Goal: Information Seeking & Learning: Compare options

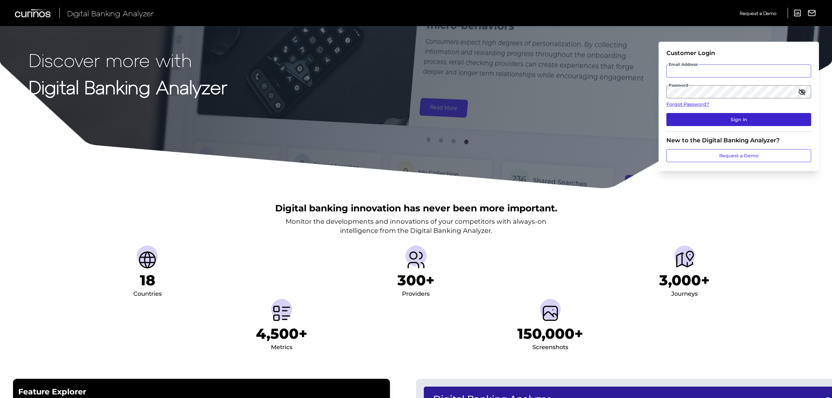
type input "milly.longbottom@nationwide.co.uk"
click at [743, 120] on button "Sign In" at bounding box center [738, 119] width 145 height 13
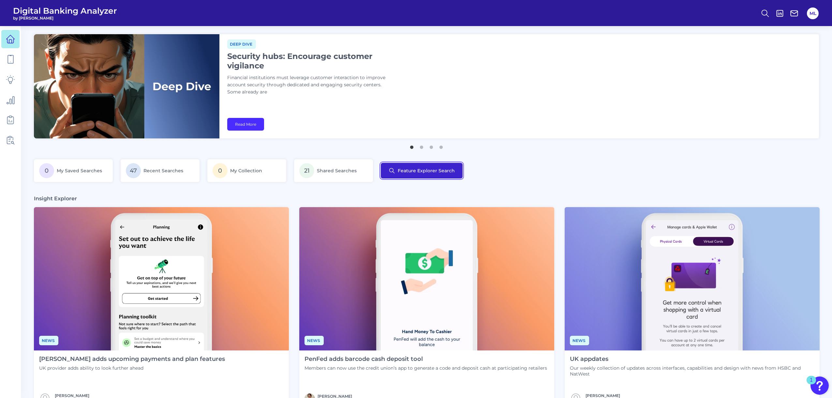
click at [440, 173] on button "Feature Explorer Search" at bounding box center [422, 171] width 82 height 16
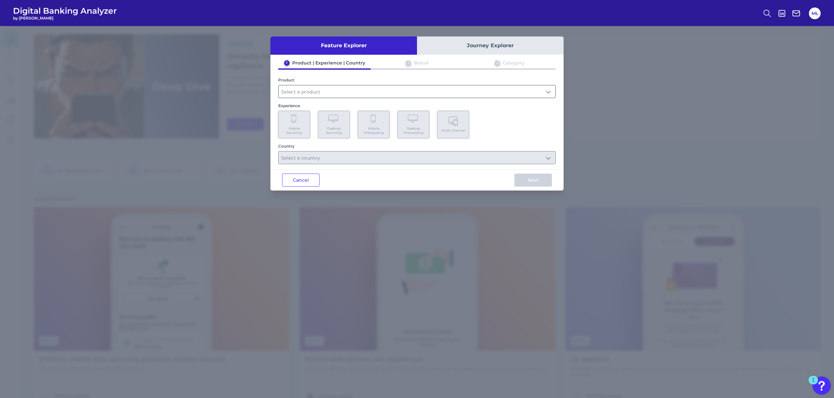
click at [324, 87] on input "text" at bounding box center [417, 91] width 277 height 12
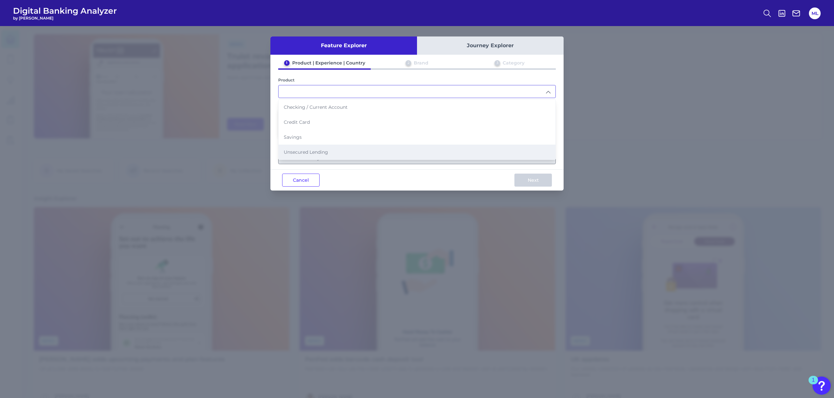
click at [324, 150] on span "Unsecured Lending" at bounding box center [306, 152] width 44 height 6
type input "Unsecured Lending"
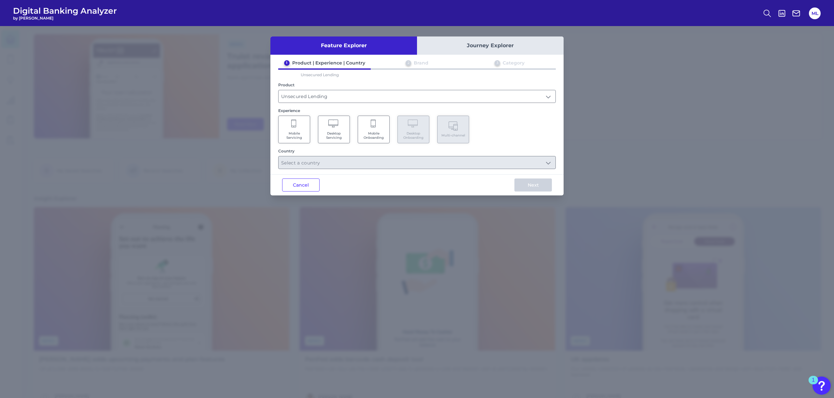
click at [286, 130] on Servicing "Mobile Servicing" at bounding box center [294, 130] width 32 height 28
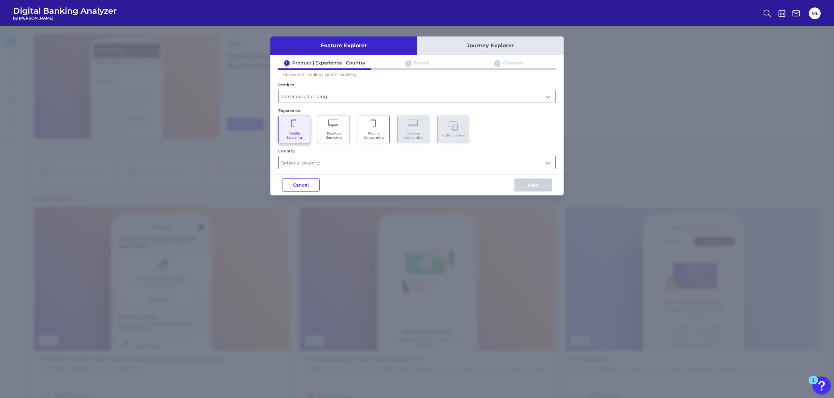
click at [309, 160] on input "text" at bounding box center [417, 162] width 277 height 12
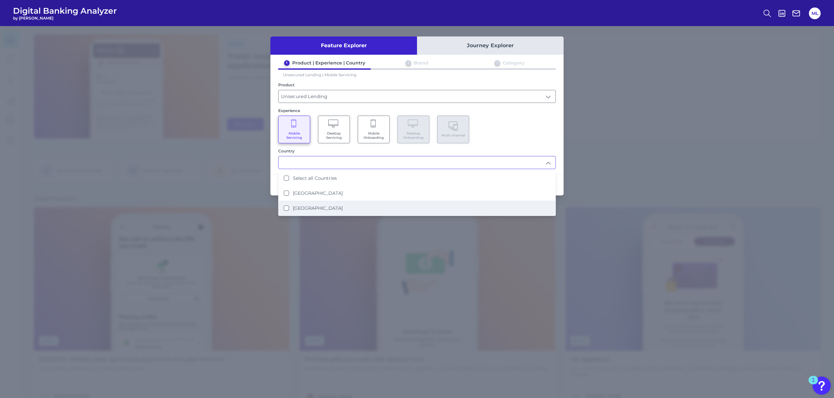
click at [310, 205] on label "United Kingdom" at bounding box center [318, 208] width 50 height 6
type input "United Kingdom"
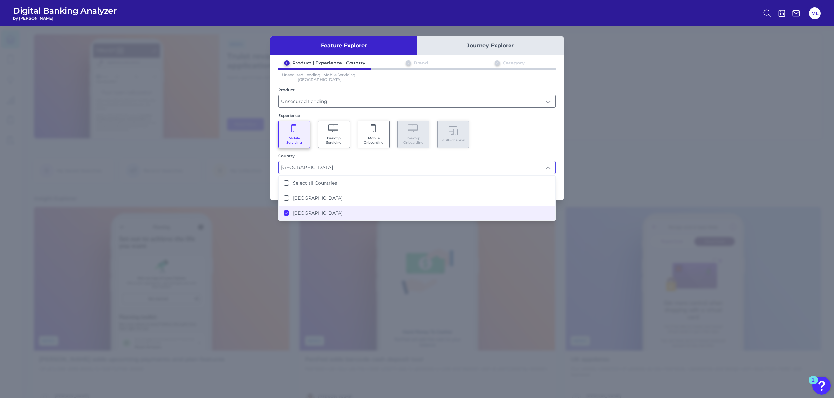
click at [559, 136] on div "1 Product | Experience | Country 2 Brand 3 Category Unsecured Lending | Mobile …" at bounding box center [417, 117] width 293 height 114
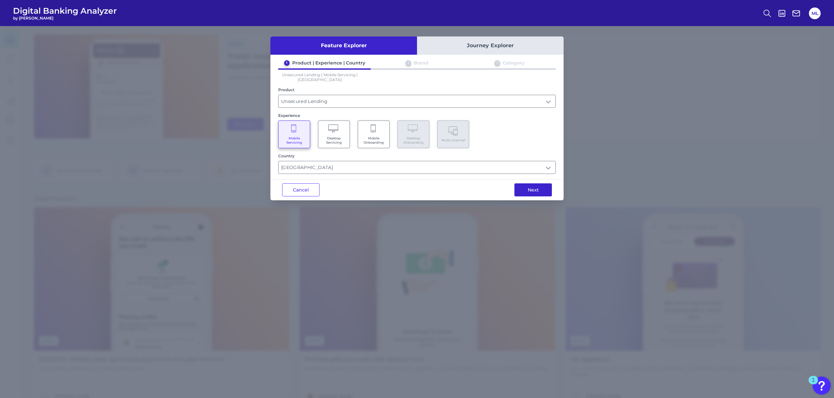
click at [544, 185] on button "Next" at bounding box center [533, 190] width 37 height 13
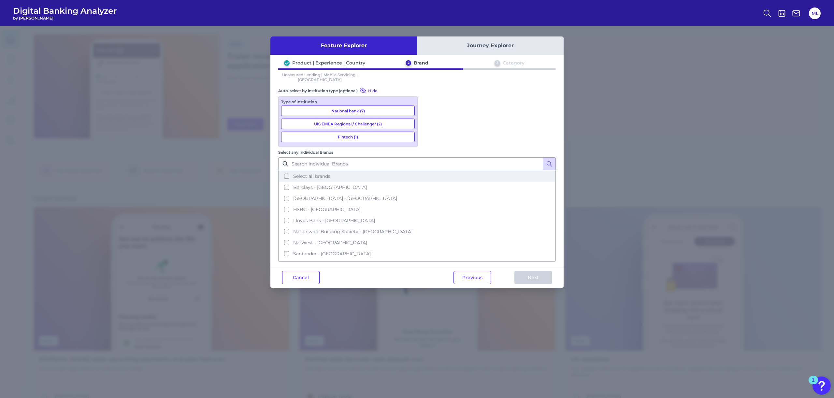
click at [331, 173] on span "Select all brands" at bounding box center [311, 176] width 37 height 6
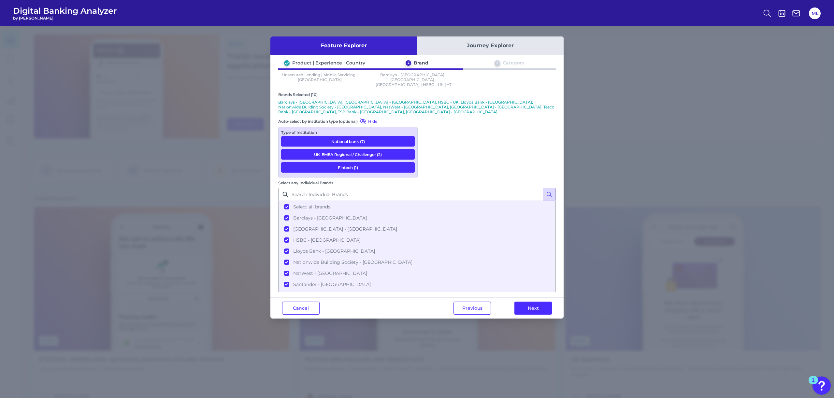
click at [522, 298] on div "Previous Next" at bounding box center [503, 308] width 122 height 21
click at [529, 302] on button "Next" at bounding box center [533, 308] width 37 height 13
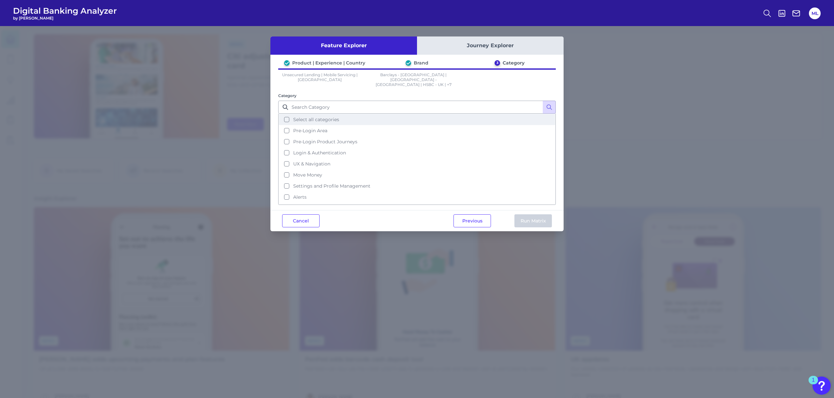
click at [316, 114] on button "Select all categories" at bounding box center [417, 119] width 276 height 11
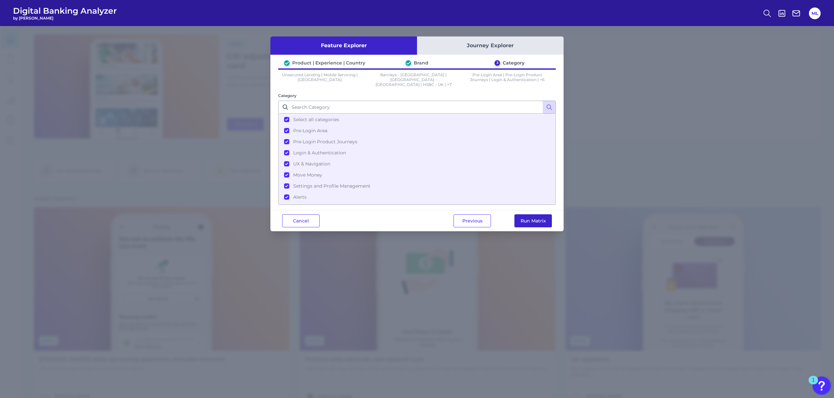
click at [542, 216] on button "Run Matrix" at bounding box center [533, 220] width 37 height 13
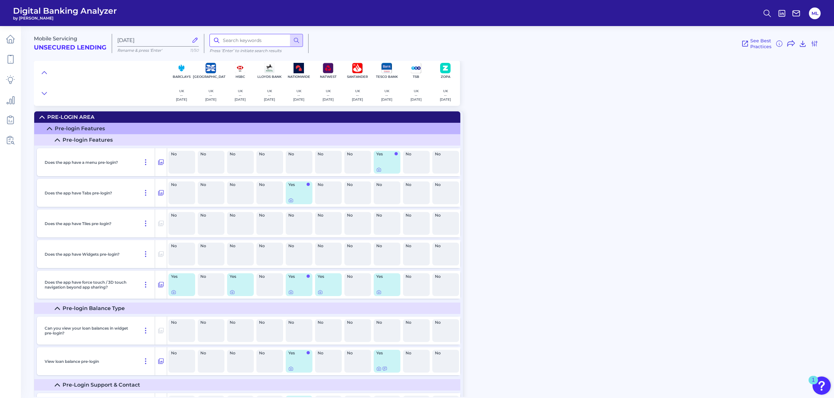
click at [238, 39] on input at bounding box center [257, 40] width 94 height 13
type input "mortgage"
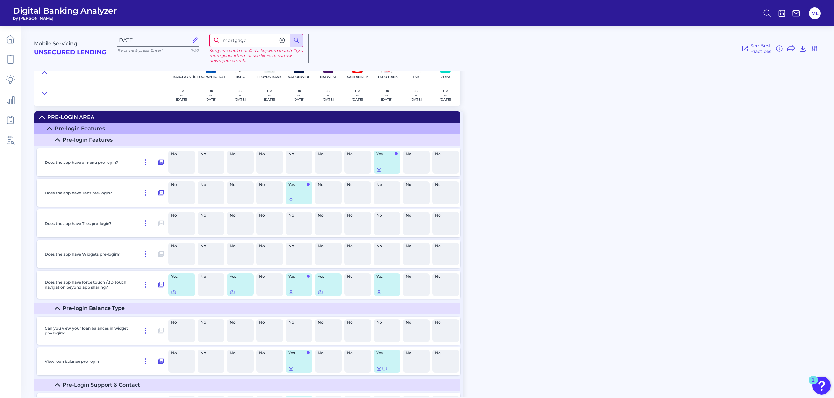
click at [580, 203] on div "Mobile Servicing Unsecured Lending Aug 18 2025 Rename & press 'Enter' 11/50 mor…" at bounding box center [434, 209] width 801 height 376
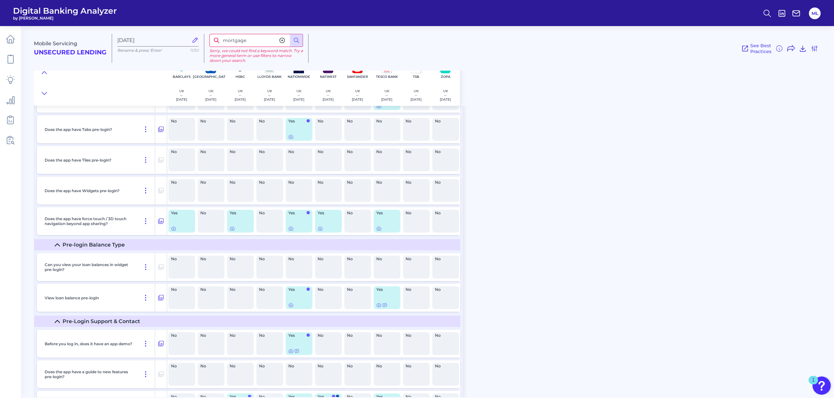
scroll to position [73, 0]
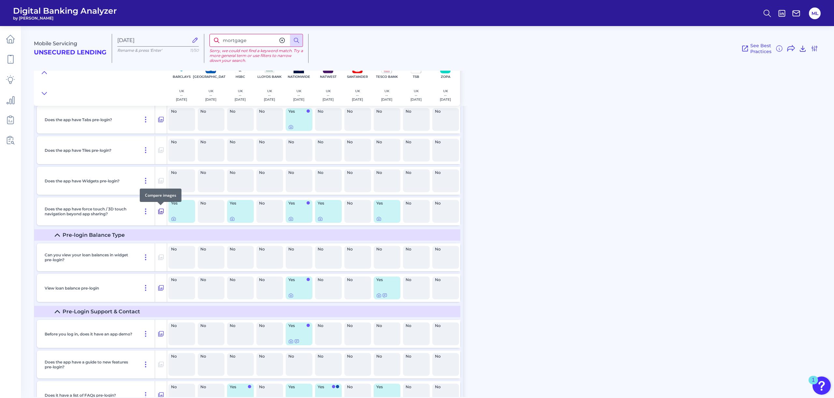
click at [166, 210] on button at bounding box center [161, 211] width 12 height 10
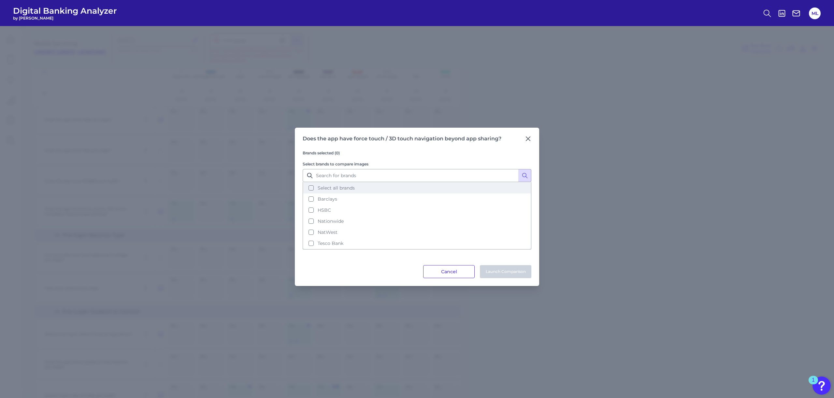
click at [343, 186] on span "Select all brands" at bounding box center [336, 188] width 37 height 6
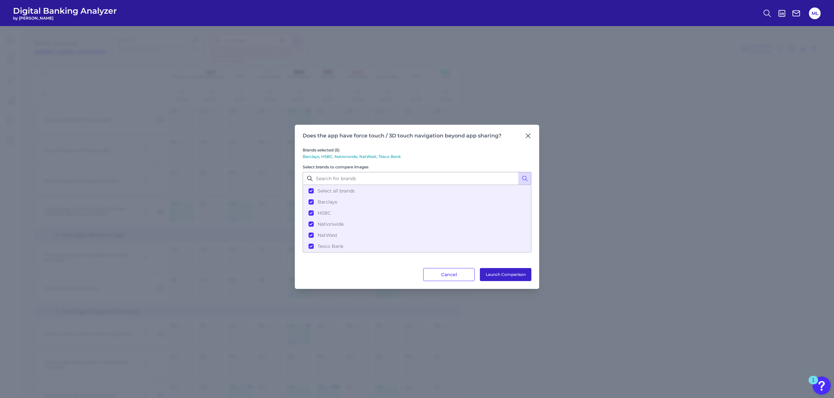
click at [520, 270] on button "Launch Comparison" at bounding box center [506, 274] width 52 height 13
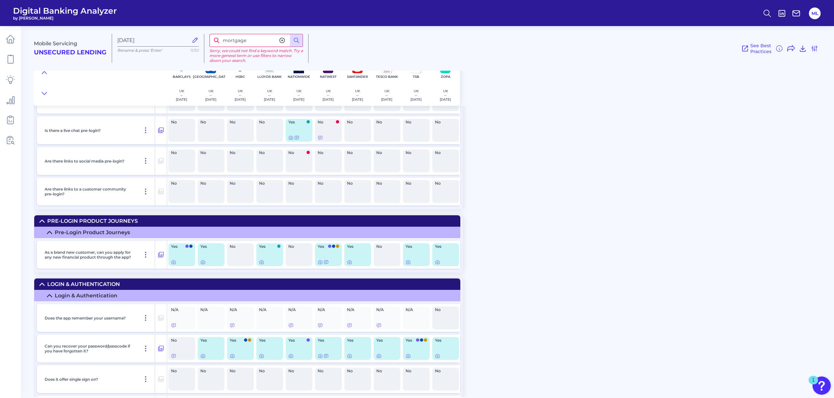
scroll to position [507, 0]
click at [292, 357] on icon at bounding box center [290, 355] width 5 height 5
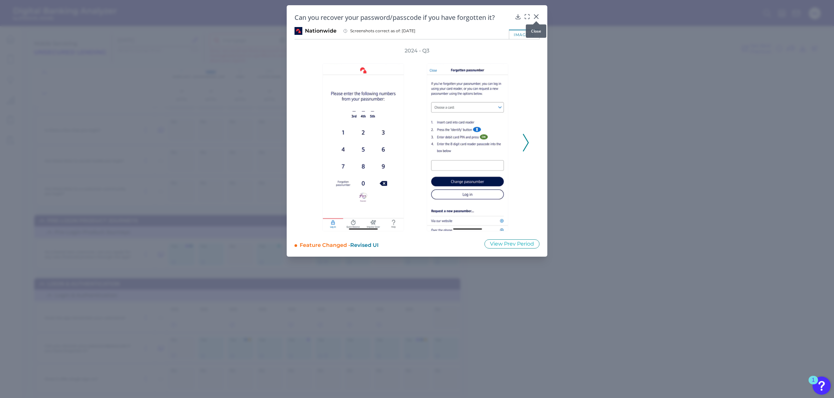
click at [537, 16] on icon at bounding box center [537, 17] width 4 height 4
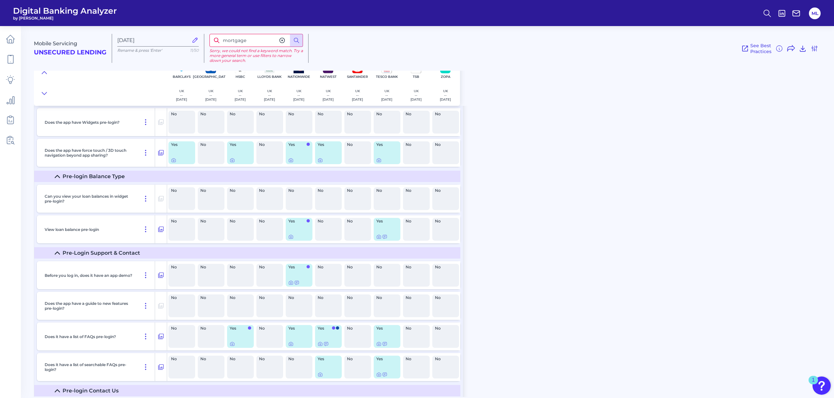
scroll to position [0, 0]
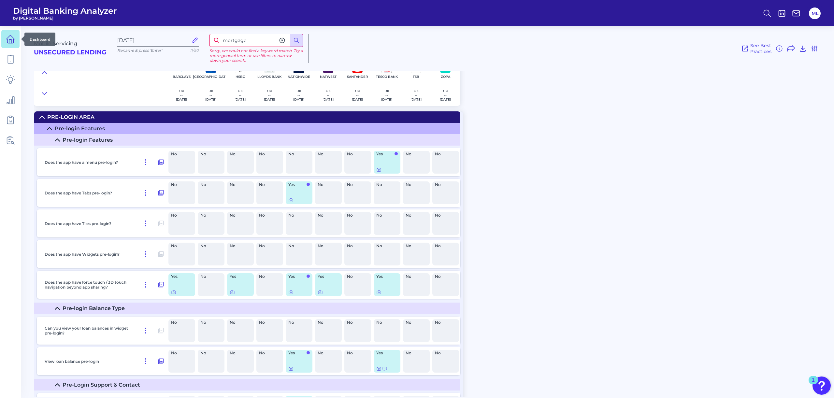
click at [7, 42] on icon at bounding box center [10, 39] width 9 height 9
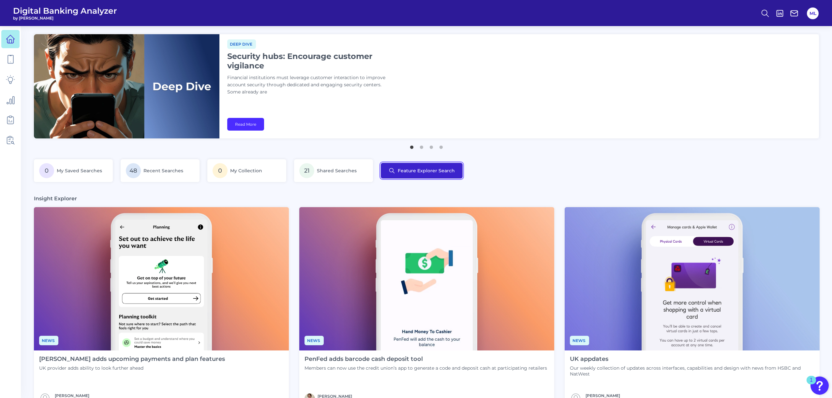
click at [430, 173] on button "Feature Explorer Search" at bounding box center [422, 171] width 82 height 16
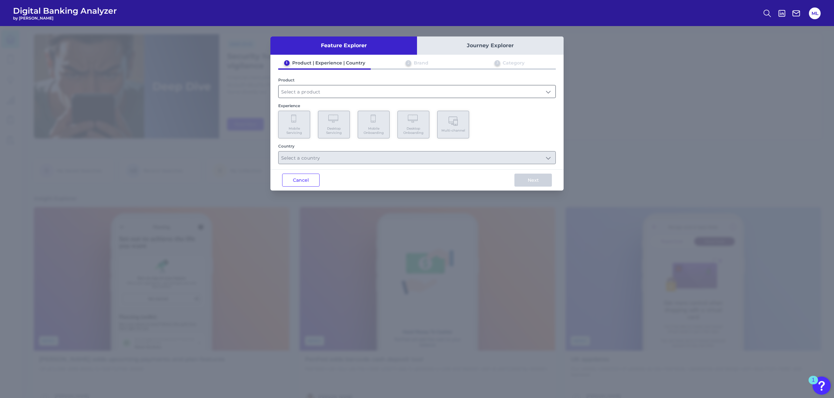
click at [332, 96] on input "text" at bounding box center [417, 91] width 277 height 12
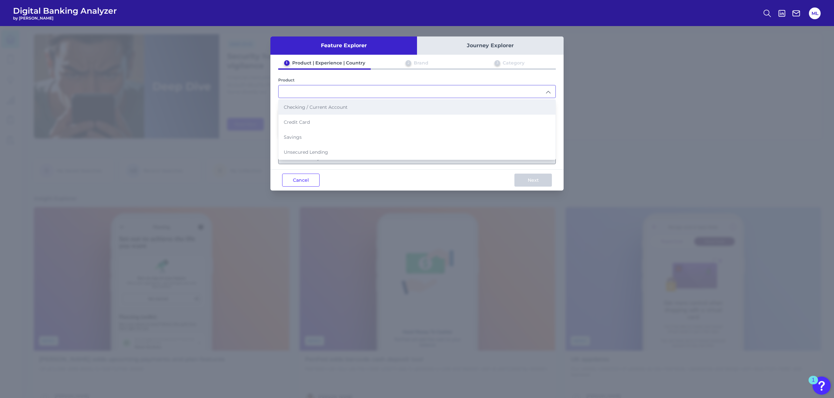
click at [324, 108] on span "Checking / Current Account" at bounding box center [316, 107] width 64 height 6
type input "Checking / Current Account"
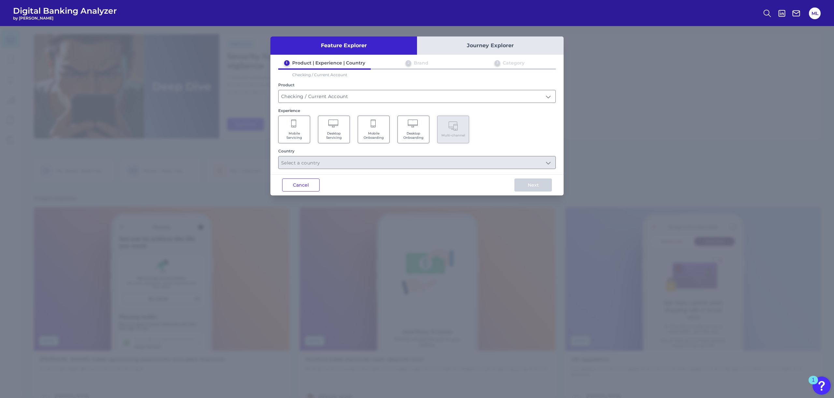
click at [322, 128] on Servicing "Desktop Servicing" at bounding box center [334, 130] width 32 height 28
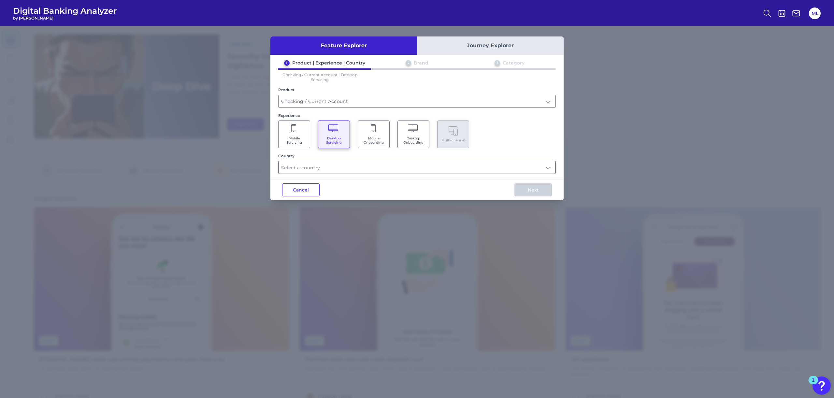
click at [350, 171] on input "text" at bounding box center [417, 167] width 277 height 12
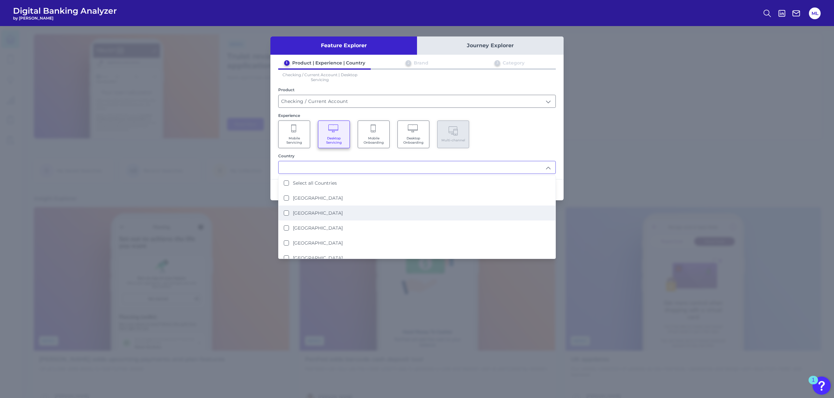
click at [308, 213] on label "United Kingdom" at bounding box center [318, 213] width 50 height 6
type input "United Kingdom"
drag, startPoint x: 492, startPoint y: 145, endPoint x: 495, endPoint y: 157, distance: 12.0
click at [492, 145] on div "Mobile Servicing Desktop Servicing Mobile Onboarding Desktop Onboarding Multi-c…" at bounding box center [417, 135] width 278 height 28
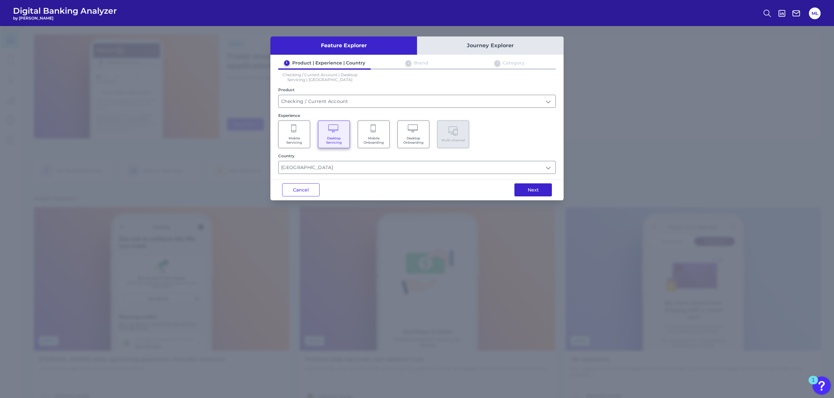
click at [534, 192] on button "Next" at bounding box center [533, 190] width 37 height 13
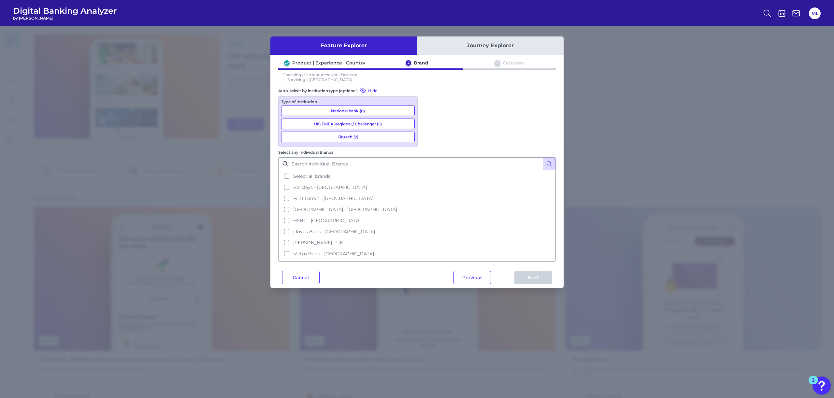
click at [331, 173] on span "Select all brands" at bounding box center [311, 176] width 37 height 6
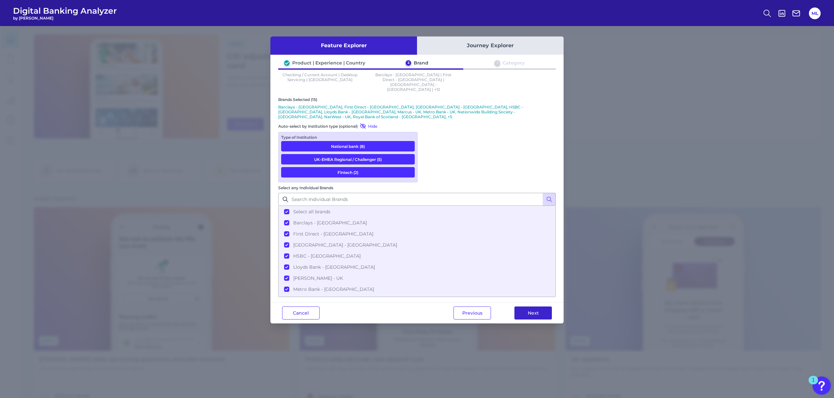
click at [541, 307] on button "Next" at bounding box center [533, 313] width 37 height 13
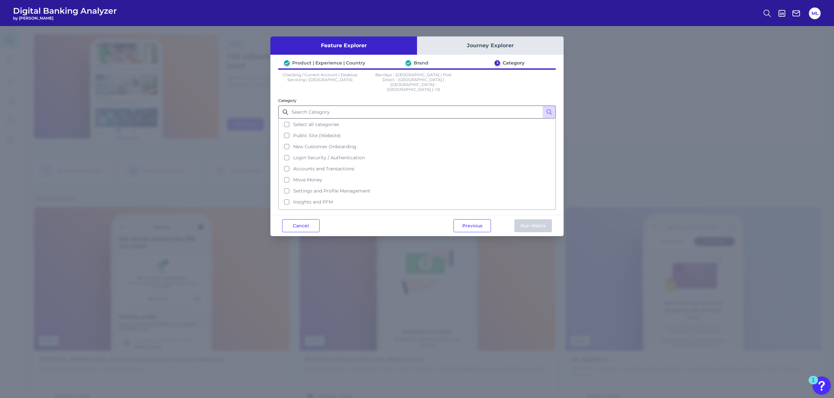
click at [298, 119] on button "Select all categories" at bounding box center [417, 124] width 276 height 11
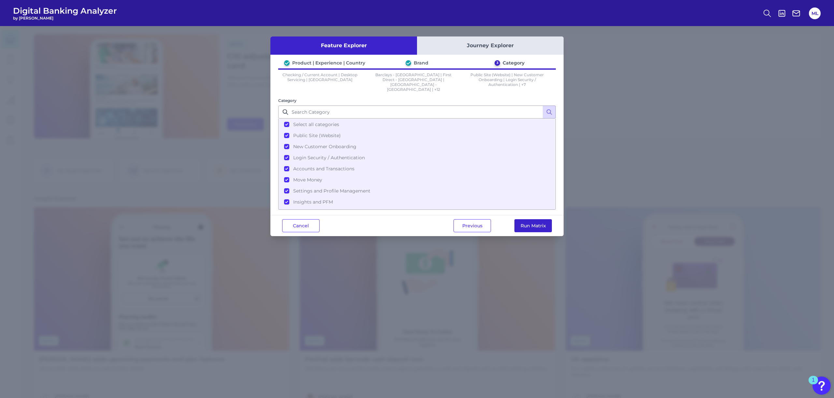
click at [544, 223] on button "Run Matrix" at bounding box center [533, 225] width 37 height 13
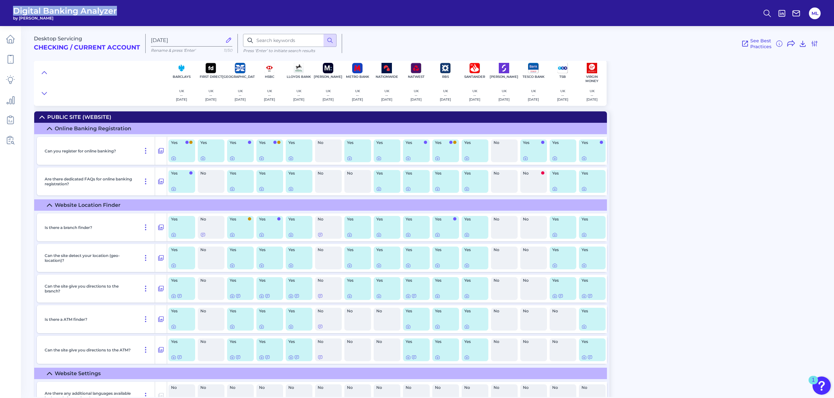
drag, startPoint x: 124, startPoint y: 10, endPoint x: 6, endPoint y: 8, distance: 117.4
click at [6, 8] on header "Digital Banking Analyzer by Curinos ML" at bounding box center [417, 13] width 834 height 26
copy span "Digital Banking Analyzer"
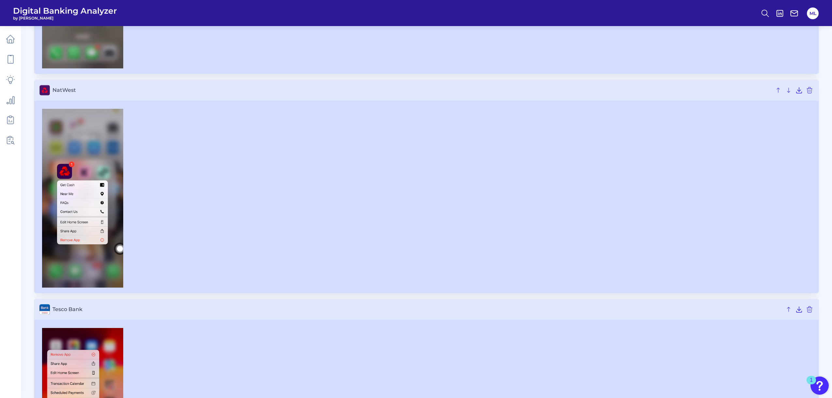
scroll to position [727, 0]
